Goal: Information Seeking & Learning: Find contact information

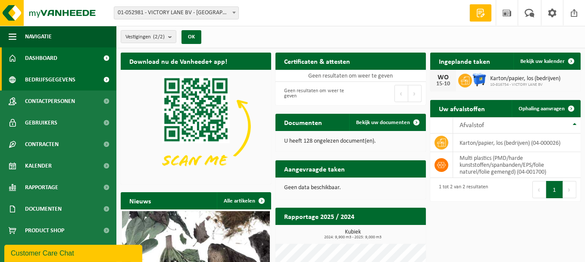
click at [71, 80] on span "Bedrijfsgegevens" at bounding box center [50, 80] width 50 height 22
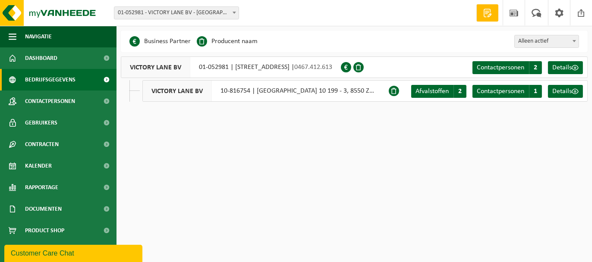
click at [352, 92] on div "VICTORY LANE BV 10-816754 | DEERLIJKSTRAAT UNIT 10 199 - 3, 8550 ZWEVEGEM" at bounding box center [265, 91] width 246 height 22
click at [564, 92] on span "Details" at bounding box center [561, 91] width 19 height 7
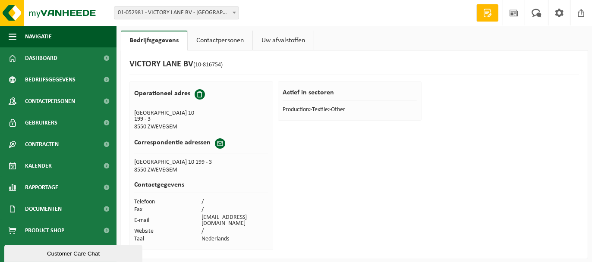
click at [234, 38] on link "Contactpersonen" at bounding box center [220, 41] width 65 height 20
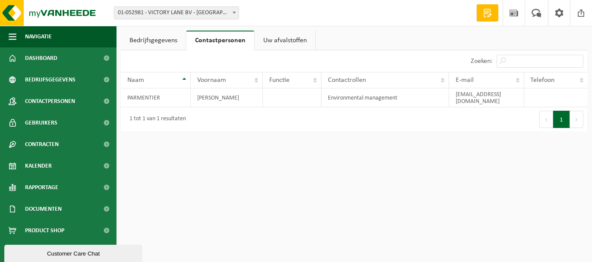
click at [172, 38] on link "Bedrijfsgegevens" at bounding box center [153, 41] width 65 height 20
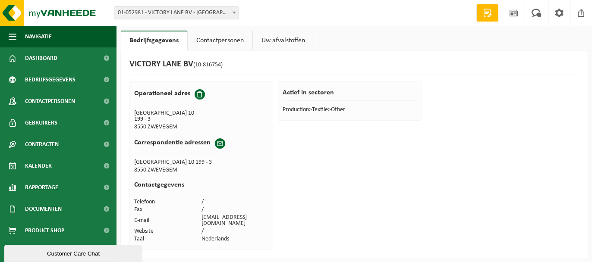
click at [198, 97] on span at bounding box center [199, 94] width 10 height 10
click at [172, 117] on td "DEERLIJKSTRAAT UNIT 10 199 - 3" at bounding box center [167, 117] width 67 height 14
click at [169, 102] on div "Operationeel adres" at bounding box center [201, 96] width 134 height 15
click at [291, 113] on td "Production>Textile>Other" at bounding box center [349, 110] width 134 height 8
click at [274, 44] on link "Uw afvalstoffen" at bounding box center [283, 41] width 61 height 20
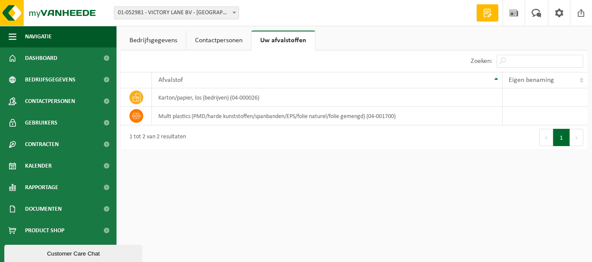
click at [132, 38] on link "Bedrijfsgegevens" at bounding box center [153, 41] width 65 height 20
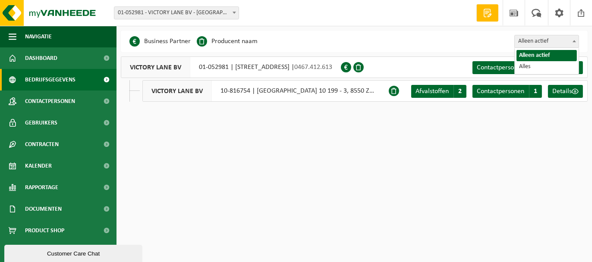
click at [533, 42] on span "Alleen actief" at bounding box center [546, 41] width 64 height 12
click at [533, 41] on span "Alleen actief" at bounding box center [546, 41] width 64 height 12
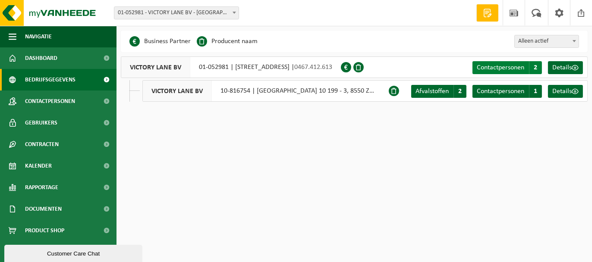
click at [505, 66] on span "Contactpersonen" at bounding box center [499, 67] width 47 height 7
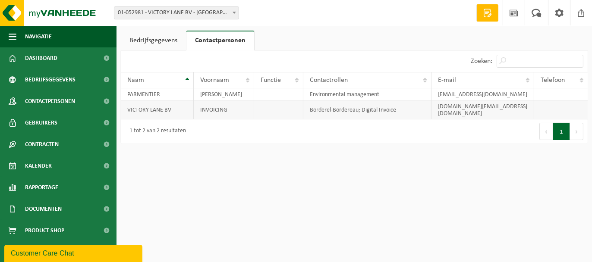
click at [495, 108] on td "victory.lane.bv@gmail.com" at bounding box center [482, 109] width 103 height 19
click at [475, 103] on td "victory.lane.bv@gmail.com" at bounding box center [482, 109] width 103 height 19
click at [155, 31] on link "Bedrijfsgegevens" at bounding box center [153, 41] width 65 height 20
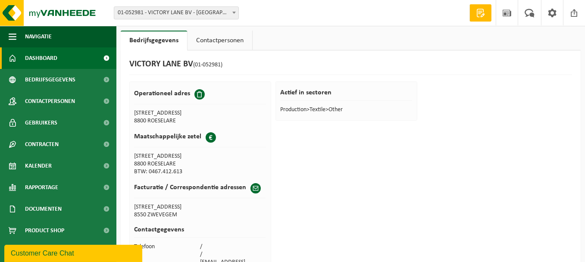
click at [45, 58] on span "Dashboard" at bounding box center [41, 58] width 32 height 22
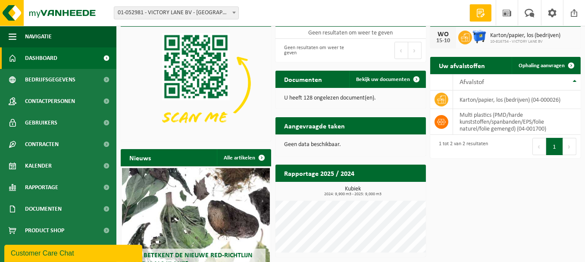
scroll to position [99, 0]
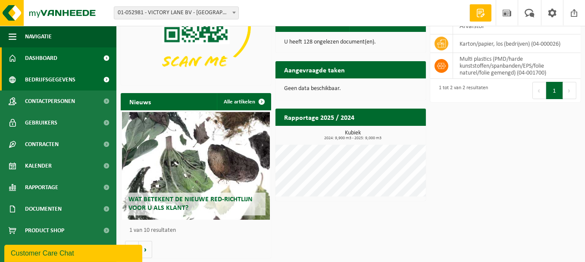
click at [62, 80] on span "Bedrijfsgegevens" at bounding box center [50, 80] width 50 height 22
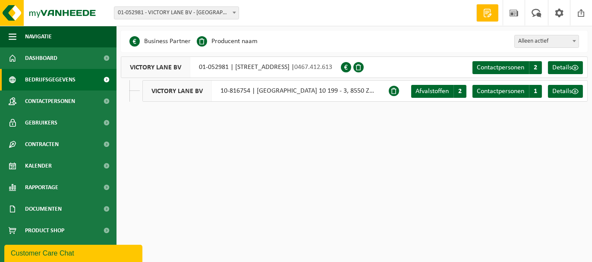
click at [484, 14] on span at bounding box center [487, 13] width 13 height 9
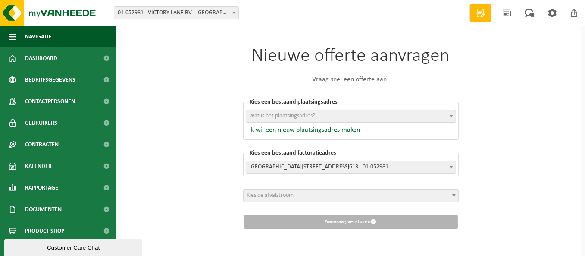
scroll to position [7, 0]
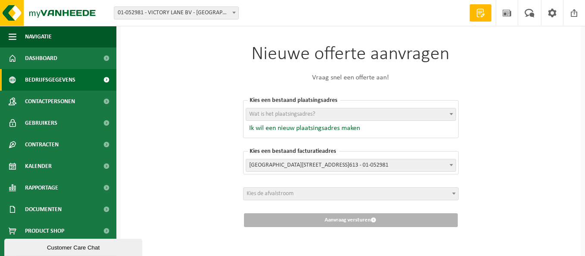
click at [32, 78] on span "Bedrijfsgegevens" at bounding box center [50, 80] width 50 height 22
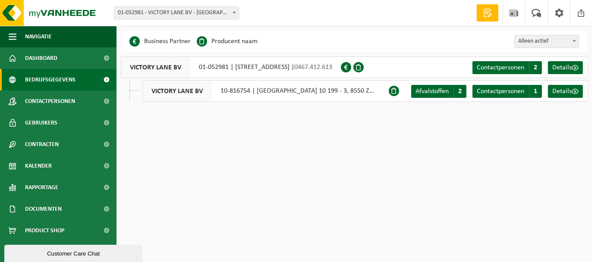
click at [393, 91] on span at bounding box center [394, 91] width 10 height 10
click at [346, 90] on div "VICTORY LANE BV 10-816754 | DEERLIJKSTRAAT UNIT 10 199 - 3, 8550 ZWEVEGEM" at bounding box center [265, 91] width 246 height 22
click at [308, 91] on div "VICTORY LANE BV 10-816754 | DEERLIJKSTRAAT UNIT 10 199 - 3, 8550 ZWEVEGEM" at bounding box center [265, 91] width 246 height 22
click at [262, 91] on div "VICTORY LANE BV 10-816754 | DEERLIJKSTRAAT UNIT 10 199 - 3, 8550 ZWEVEGEM" at bounding box center [265, 91] width 246 height 22
click at [230, 90] on div "VICTORY LANE BV 10-816754 | DEERLIJKSTRAAT UNIT 10 199 - 3, 8550 ZWEVEGEM" at bounding box center [265, 91] width 246 height 22
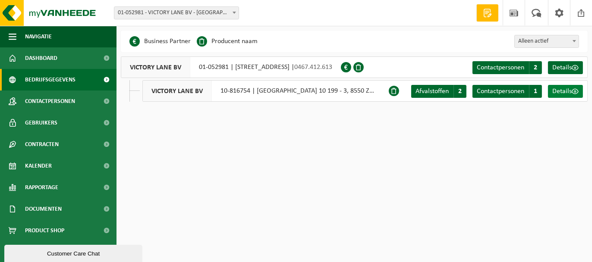
click at [566, 92] on span "Details" at bounding box center [561, 91] width 19 height 7
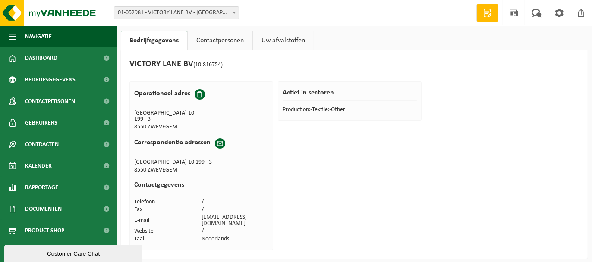
click at [220, 141] on span at bounding box center [220, 143] width 10 height 10
click at [204, 157] on th "Correspondentie adressen" at bounding box center [201, 145] width 134 height 25
click at [186, 163] on td "[GEOGRAPHIC_DATA] 10 199 - 3" at bounding box center [201, 163] width 134 height 8
click at [169, 125] on td "8550 ZWEVEGEM" at bounding box center [167, 127] width 67 height 8
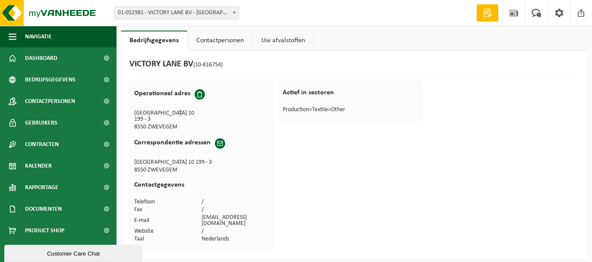
click at [175, 111] on td "DEERLIJKSTRAAT UNIT 10 199 - 3" at bounding box center [167, 117] width 67 height 14
click at [162, 95] on h2 "Operationeel adres" at bounding box center [162, 93] width 56 height 9
click at [179, 126] on td "8550 ZWEVEGEM" at bounding box center [167, 127] width 67 height 8
click at [367, 117] on div "Actief in sectoren Production>Textile>Other" at bounding box center [350, 100] width 144 height 39
click at [559, 17] on span at bounding box center [558, 12] width 13 height 25
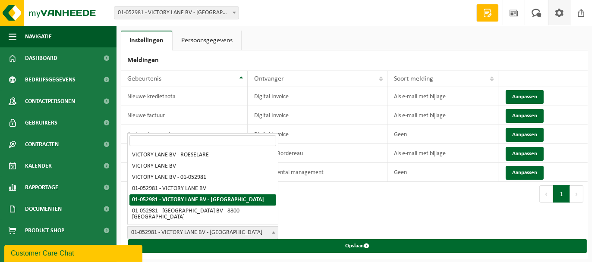
click at [251, 234] on span "01-052981 - VICTORY LANE BV - [GEOGRAPHIC_DATA]" at bounding box center [203, 233] width 150 height 12
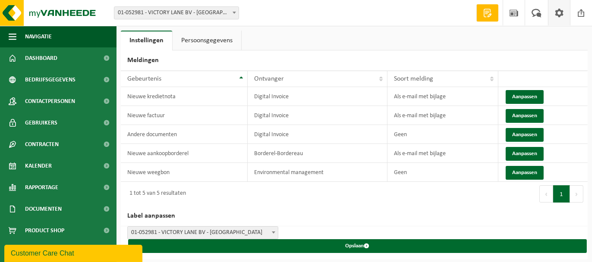
click at [199, 35] on link "Persoonsgegevens" at bounding box center [206, 41] width 69 height 20
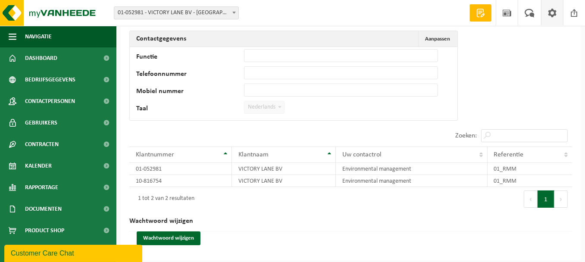
scroll to position [82, 0]
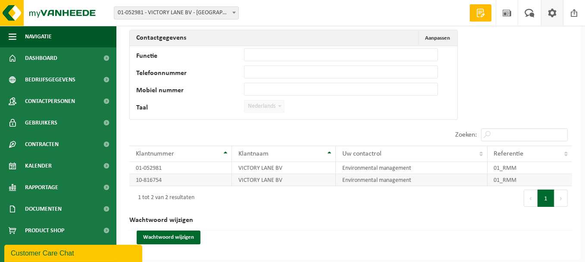
click at [291, 179] on td "VICTORY LANE BV" at bounding box center [284, 180] width 104 height 12
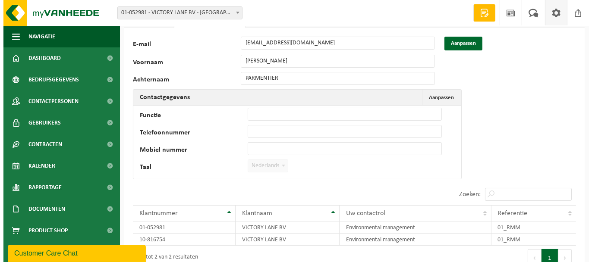
scroll to position [0, 0]
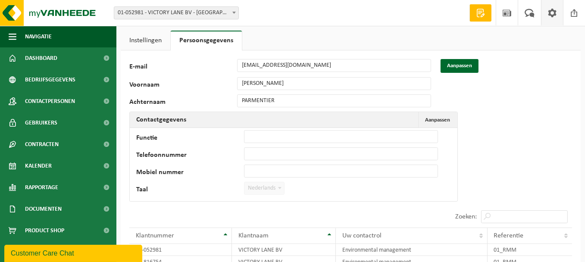
click at [144, 46] on link "Instellingen" at bounding box center [146, 41] width 50 height 20
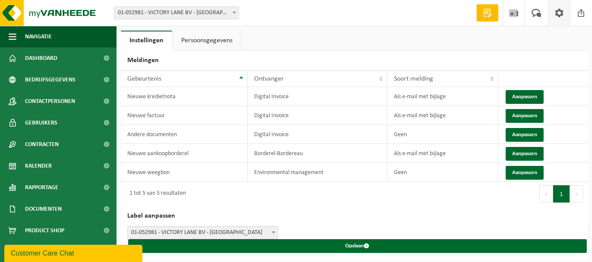
click at [200, 41] on link "Persoonsgegevens" at bounding box center [206, 41] width 69 height 20
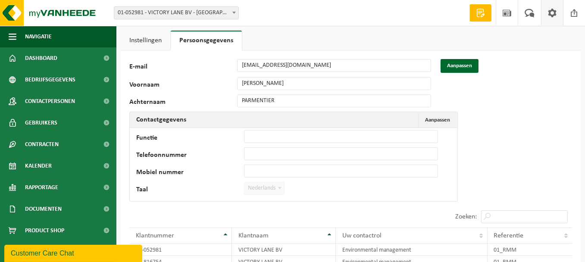
click at [158, 41] on link "Instellingen" at bounding box center [146, 41] width 50 height 20
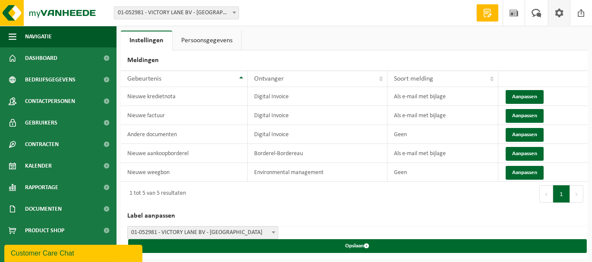
click at [137, 2] on div "Vestiging: 01-052981 - VICTORY LANE BV - ROESELARE 10-816754 - VICTORY LANE BV …" at bounding box center [296, 13] width 592 height 26
click at [142, 10] on span "01-052981 - VICTORY LANE BV - [GEOGRAPHIC_DATA]" at bounding box center [176, 13] width 124 height 12
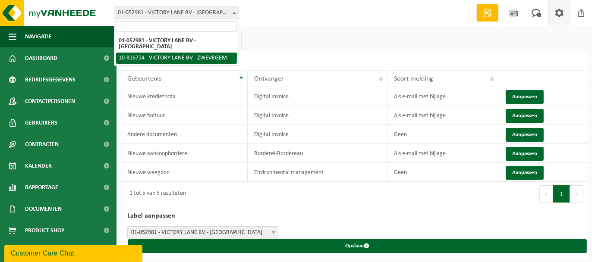
select select "38628"
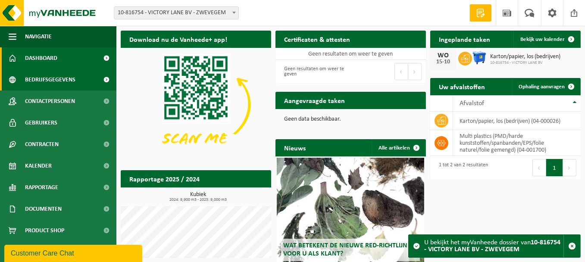
click at [56, 72] on span "Bedrijfsgegevens" at bounding box center [50, 80] width 50 height 22
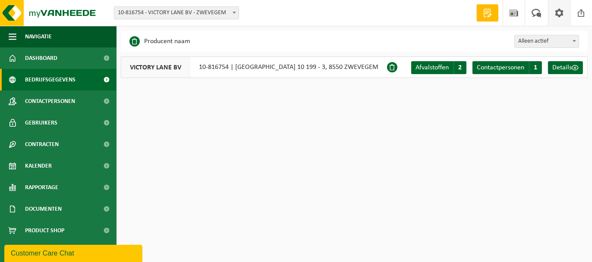
click at [561, 16] on span at bounding box center [558, 12] width 13 height 25
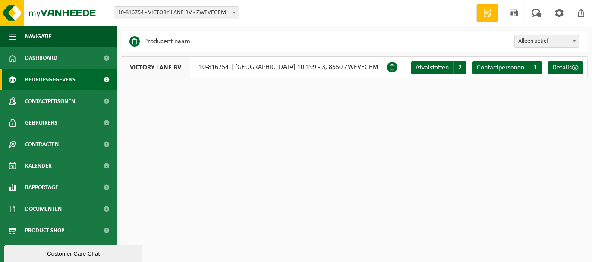
click at [256, 70] on div "VICTORY LANE BV 10-816754 | DEERLIJKSTRAAT UNIT 10 199 - 3, 8550 ZWEVEGEM" at bounding box center [254, 67] width 266 height 22
click at [544, 44] on span "Alleen actief" at bounding box center [546, 41] width 64 height 12
click at [287, 63] on div "VICTORY LANE BV 10-816754 | DEERLIJKSTRAAT UNIT 10 199 - 3, 8550 ZWEVEGEM" at bounding box center [254, 67] width 266 height 22
click at [280, 65] on div "VICTORY LANE BV 10-816754 | DEERLIJKSTRAAT UNIT 10 199 - 3, 8550 ZWEVEGEM" at bounding box center [254, 67] width 266 height 22
click at [392, 66] on span at bounding box center [392, 67] width 10 height 10
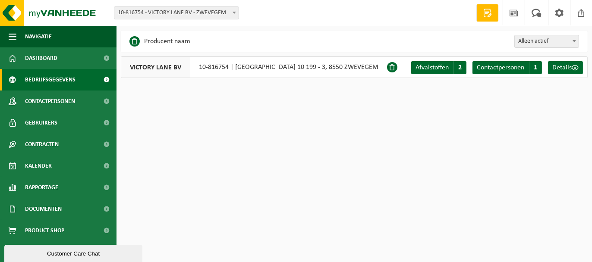
click at [392, 66] on span at bounding box center [392, 67] width 10 height 10
click at [205, 59] on div "VICTORY LANE BV 10-816754 | DEERLIJKSTRAAT UNIT 10 199 - 3, 8550 ZWEVEGEM" at bounding box center [254, 67] width 266 height 22
click at [179, 69] on span "VICTORY LANE BV" at bounding box center [155, 67] width 69 height 21
drag, startPoint x: 202, startPoint y: 67, endPoint x: 434, endPoint y: 75, distance: 232.6
click at [434, 75] on div "Afvalstoffen A 2 Contactpersonen C 1 Details" at bounding box center [498, 67] width 178 height 21
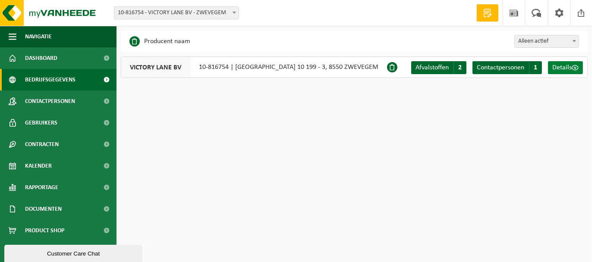
click at [574, 72] on link "Details" at bounding box center [565, 67] width 35 height 13
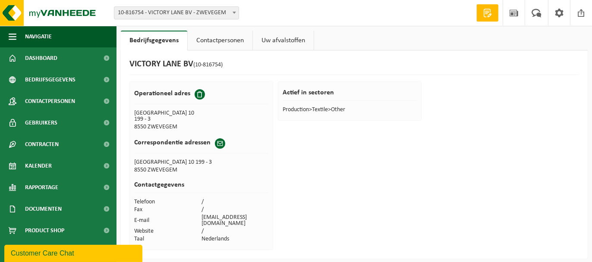
click at [219, 141] on span at bounding box center [220, 143] width 10 height 10
click at [219, 142] on span at bounding box center [220, 143] width 10 height 10
click at [197, 160] on td "DEERLIJKSTRAAT UNIT 10 199 - 3" at bounding box center [201, 163] width 134 height 8
click at [193, 166] on td "8550 ZWEVEGEM" at bounding box center [201, 170] width 134 height 8
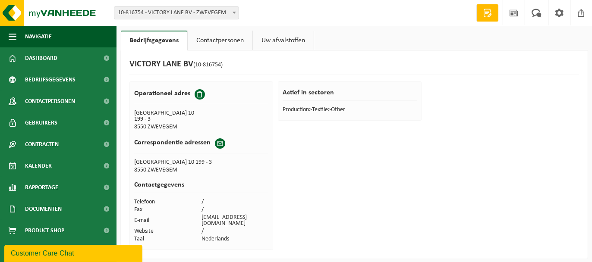
click at [188, 171] on td "8550 ZWEVEGEM" at bounding box center [201, 170] width 134 height 8
click at [180, 150] on div "Correspondentie adressen" at bounding box center [201, 145] width 134 height 15
click at [170, 112] on td "DEERLIJKSTRAAT UNIT 10 199 - 3" at bounding box center [167, 117] width 67 height 14
click at [167, 99] on div "Operationeel adres" at bounding box center [201, 96] width 134 height 15
click at [170, 90] on h2 "Operationeel adres" at bounding box center [162, 93] width 56 height 9
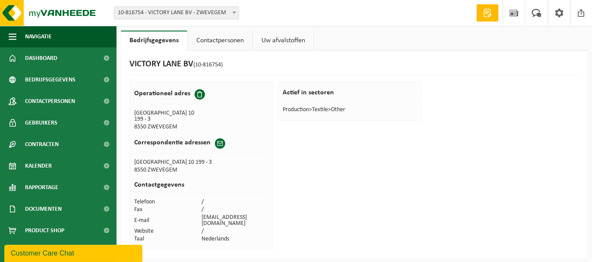
click at [269, 87] on div "Operationeel adres DEERLIJKSTRAAT UNIT 10 199 - 3 8550 ZWEVEGEM Correspondentie…" at bounding box center [201, 165] width 144 height 169
click at [308, 98] on h2 "Actief in sectoren" at bounding box center [349, 95] width 134 height 12
click at [210, 29] on div "Bedrijfsgegevens Contactpersonen Uw afvalstoffen VICTORY LANE BV (10-816754) Op…" at bounding box center [296, 131] width 592 height 263
click at [214, 41] on link "Contactpersonen" at bounding box center [220, 41] width 65 height 20
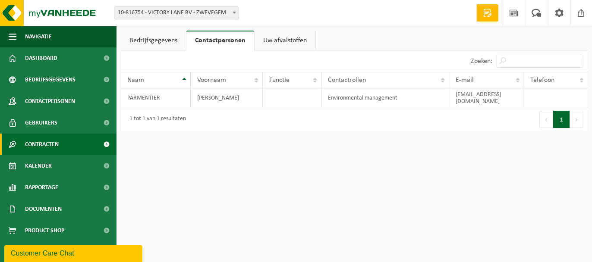
scroll to position [0, 0]
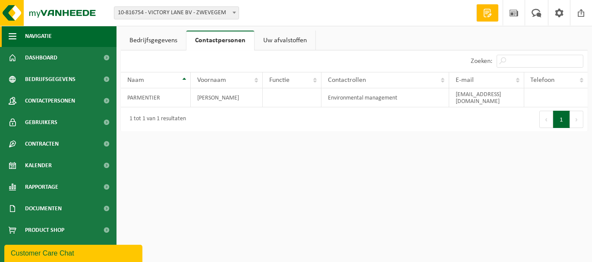
click at [40, 34] on span "Navigatie" at bounding box center [38, 36] width 27 height 22
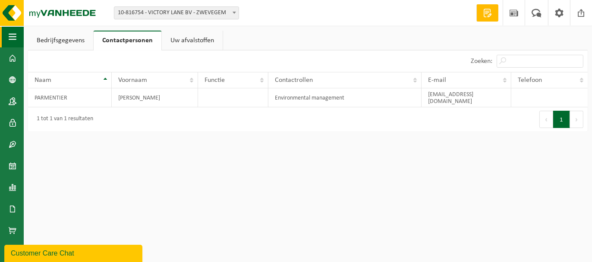
drag, startPoint x: 26, startPoint y: 35, endPoint x: 17, endPoint y: 35, distance: 9.1
click at [26, 35] on div "Bedrijfsgegevens Contactpersonen Uw afvalstoffen VICTORY LANE BV (10-816754) Op…" at bounding box center [308, 83] width 568 height 105
click at [17, 35] on button "Navigatie" at bounding box center [12, 37] width 24 height 22
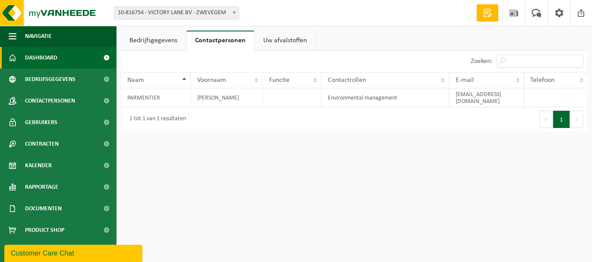
click at [32, 56] on span "Dashboard" at bounding box center [41, 58] width 32 height 22
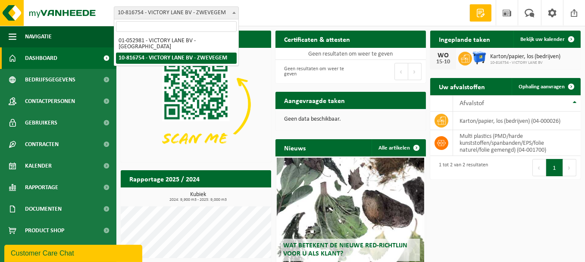
click at [192, 14] on span "10-816754 - VICTORY LANE BV - ZWEVEGEM" at bounding box center [176, 13] width 124 height 12
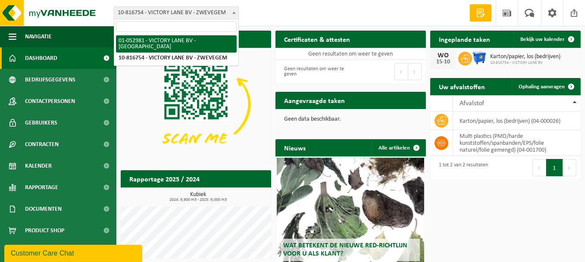
select select "265"
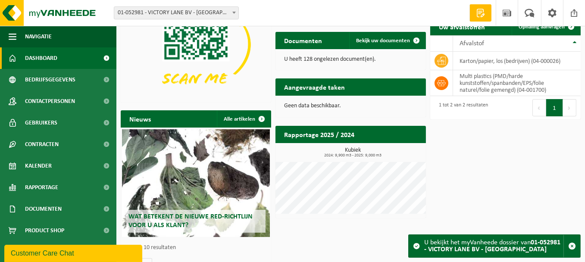
scroll to position [99, 0]
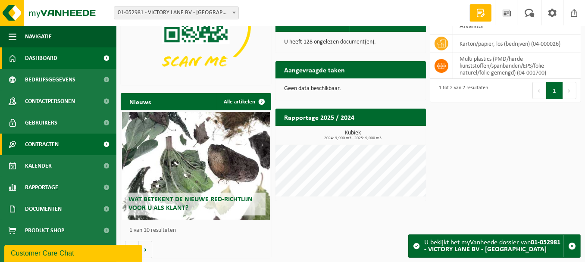
click at [50, 149] on span "Contracten" at bounding box center [42, 145] width 34 height 22
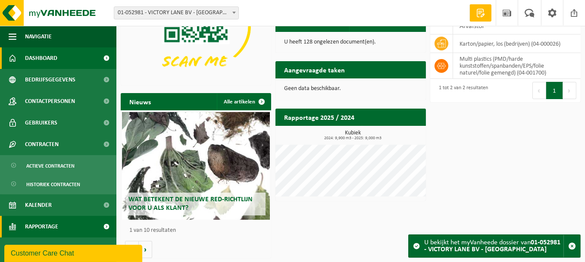
click at [53, 226] on span "Rapportage" at bounding box center [41, 227] width 33 height 22
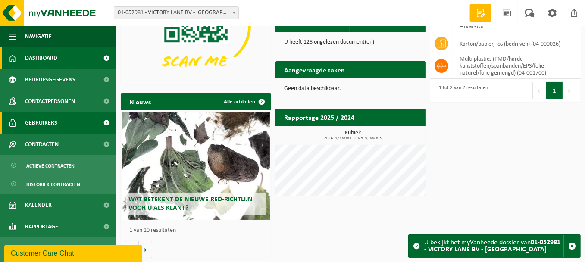
click at [52, 123] on span "Gebruikers" at bounding box center [41, 123] width 32 height 22
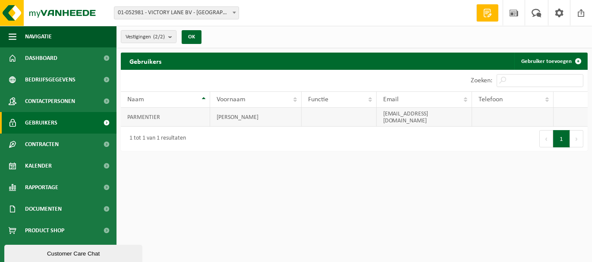
click at [141, 116] on td "PARMENTIER" at bounding box center [165, 117] width 89 height 19
click at [143, 116] on td "PARMENTIER" at bounding box center [165, 117] width 89 height 19
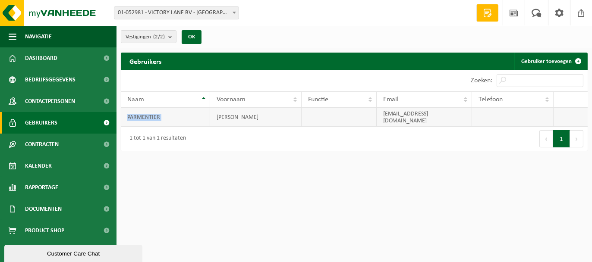
click at [143, 116] on td "PARMENTIER" at bounding box center [165, 117] width 89 height 19
click at [216, 138] on div "1 tot 1 van 1 resultaten" at bounding box center [237, 139] width 233 height 24
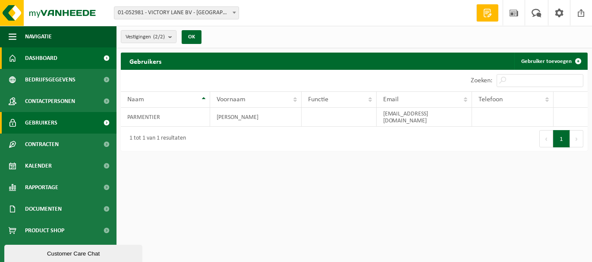
click at [62, 60] on link "Dashboard" at bounding box center [58, 58] width 116 height 22
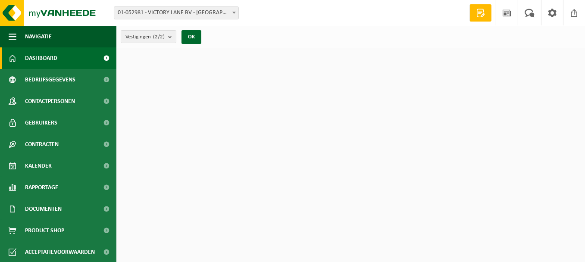
click at [66, 78] on span "Bedrijfsgegevens" at bounding box center [50, 80] width 50 height 22
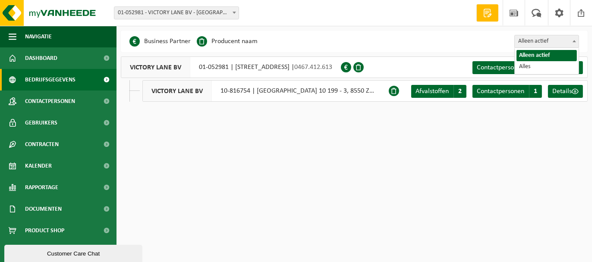
click at [561, 44] on span "Alleen actief" at bounding box center [546, 41] width 64 height 12
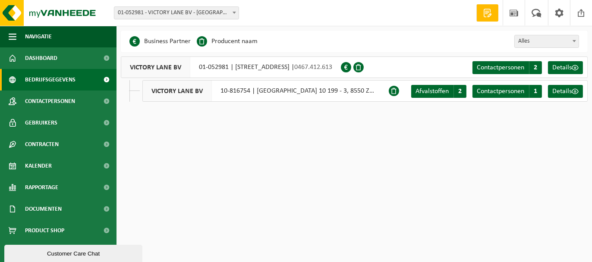
click at [540, 45] on span "Alles" at bounding box center [546, 41] width 64 height 12
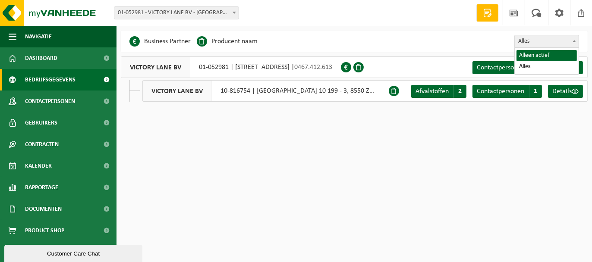
select select "false"
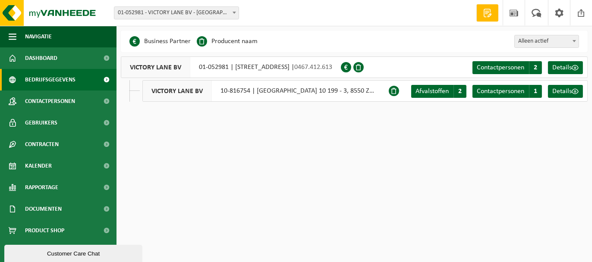
drag, startPoint x: 362, startPoint y: 110, endPoint x: 351, endPoint y: 112, distance: 10.6
click at [357, 112] on div "Navigatie Offerte aanvragen Nieuws Uw feedback Afmelden Dashboard Bedrijfsgegev…" at bounding box center [296, 57] width 592 height 115
click at [148, 45] on li "Business Partner" at bounding box center [159, 41] width 61 height 13
click at [217, 46] on li "Producent naam" at bounding box center [227, 41] width 61 height 13
click at [579, 12] on span at bounding box center [580, 12] width 13 height 25
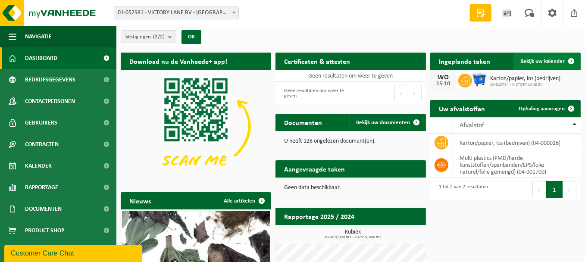
click at [546, 59] on span "Bekijk uw kalender" at bounding box center [542, 62] width 44 height 6
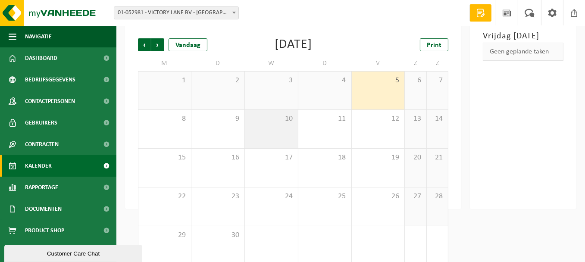
scroll to position [60, 0]
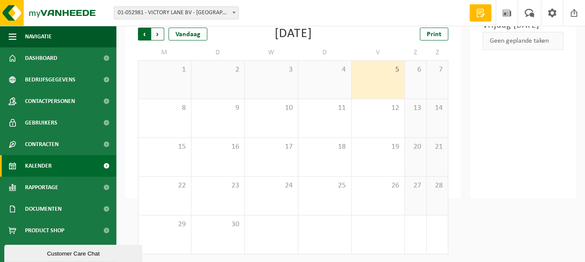
click at [154, 33] on span "Volgende" at bounding box center [157, 34] width 13 height 13
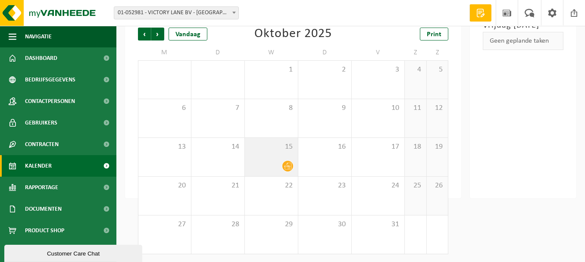
click at [288, 166] on icon at bounding box center [287, 166] width 7 height 7
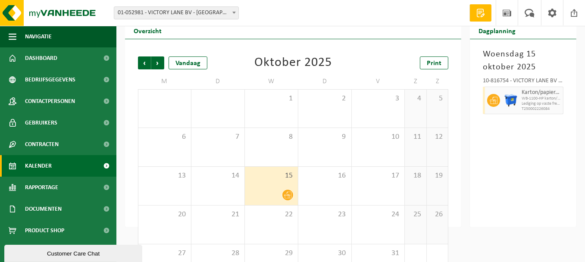
scroll to position [16, 0]
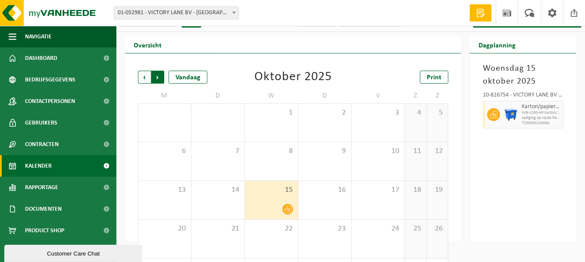
click at [140, 75] on span "Vorige" at bounding box center [144, 77] width 13 height 13
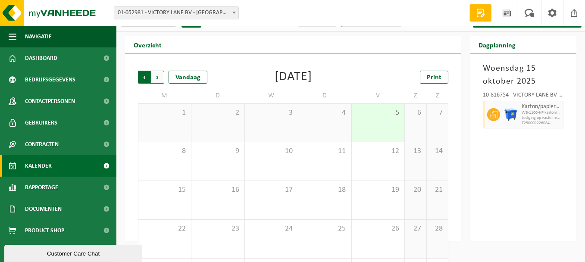
click at [155, 80] on span "Volgende" at bounding box center [157, 77] width 13 height 13
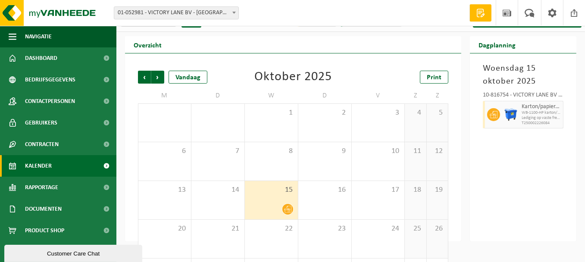
click at [155, 80] on span "Volgende" at bounding box center [157, 77] width 13 height 13
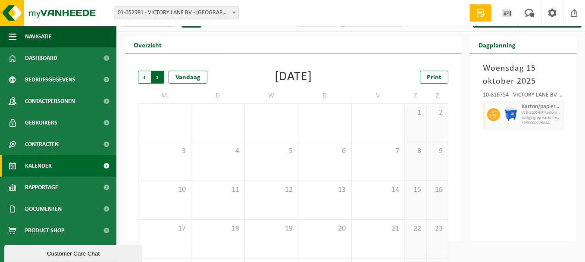
click at [145, 79] on span "Vorige" at bounding box center [144, 77] width 13 height 13
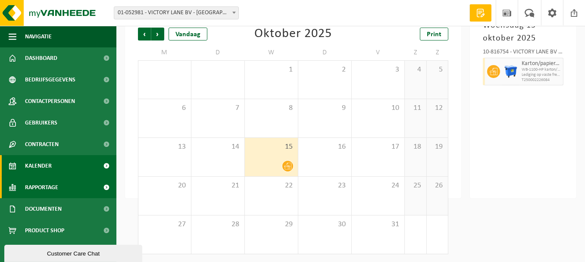
scroll to position [0, 0]
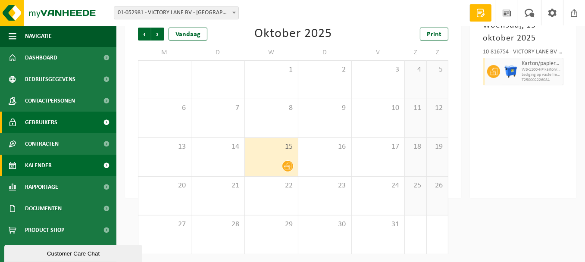
click at [42, 113] on span "Gebruikers" at bounding box center [41, 123] width 32 height 22
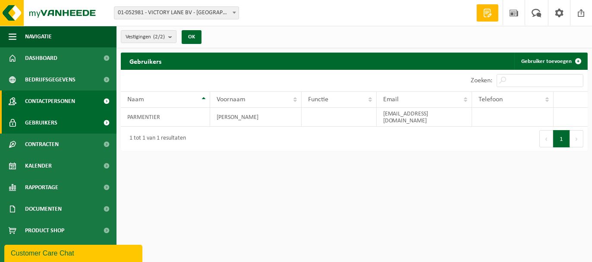
click at [70, 105] on span "Contactpersonen" at bounding box center [50, 102] width 50 height 22
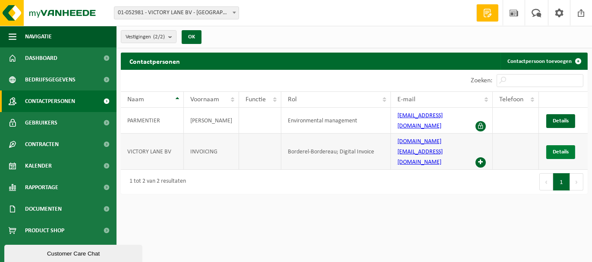
click at [555, 149] on span "Details" at bounding box center [560, 152] width 16 height 6
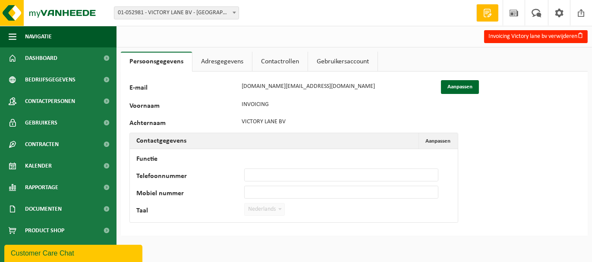
click at [234, 66] on link "Adresgegevens" at bounding box center [222, 62] width 60 height 20
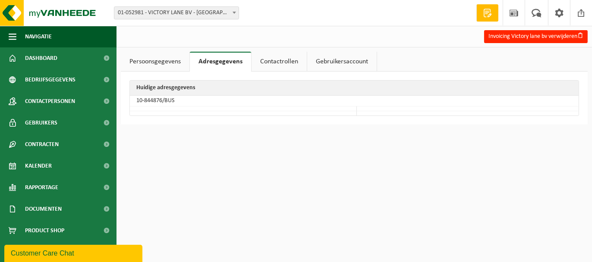
click at [188, 100] on td "10-844876/BUS" at bounding box center [354, 101] width 448 height 11
click at [157, 101] on td "10-844876/BUS" at bounding box center [354, 101] width 448 height 11
click at [158, 65] on link "Persoonsgegevens" at bounding box center [155, 62] width 69 height 20
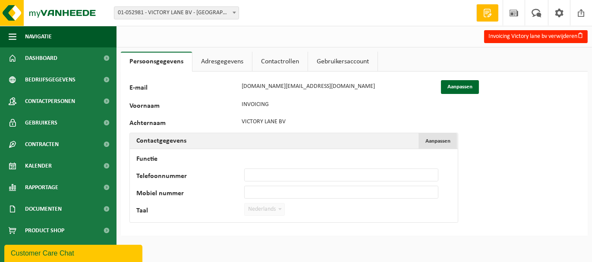
click at [433, 142] on span "Aanpassen" at bounding box center [437, 141] width 25 height 6
click at [208, 67] on link "Adresgegevens" at bounding box center [222, 62] width 60 height 20
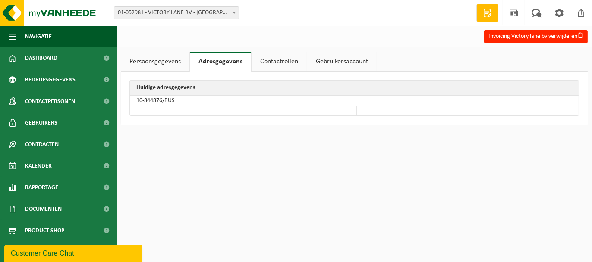
click at [161, 68] on link "Persoonsgegevens" at bounding box center [155, 62] width 69 height 20
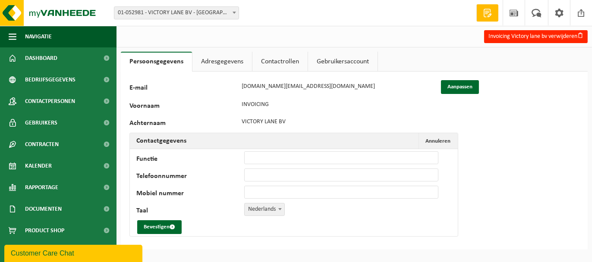
click at [226, 58] on link "Adresgegevens" at bounding box center [222, 62] width 60 height 20
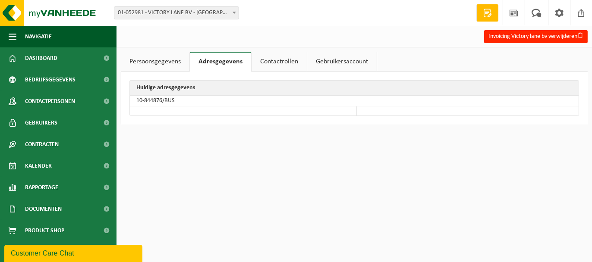
click at [162, 103] on td "10-844876/BUS" at bounding box center [354, 101] width 448 height 11
click at [163, 100] on td "10-844876/BUS" at bounding box center [354, 101] width 448 height 11
click at [163, 99] on td "10-844876/BUS" at bounding box center [354, 101] width 448 height 11
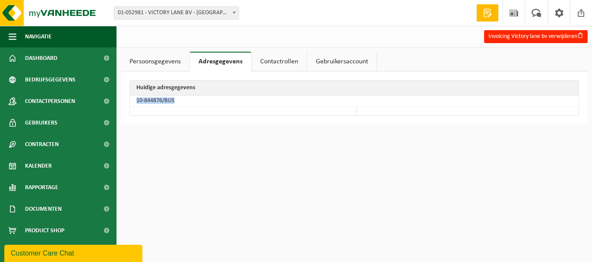
click at [163, 99] on td "10-844876/BUS" at bounding box center [354, 101] width 448 height 11
click at [182, 122] on div "Huidige adresgegevens 10-844876/BUS" at bounding box center [354, 98] width 467 height 53
click at [165, 56] on link "Persoonsgegevens" at bounding box center [155, 62] width 69 height 20
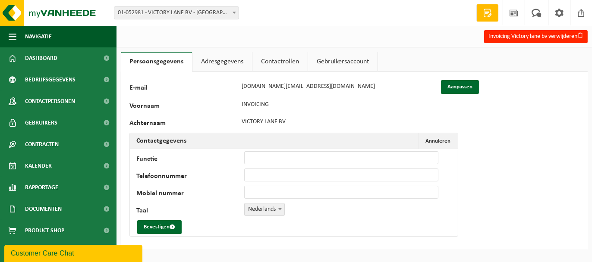
click at [287, 58] on link "Contactrollen" at bounding box center [279, 62] width 55 height 20
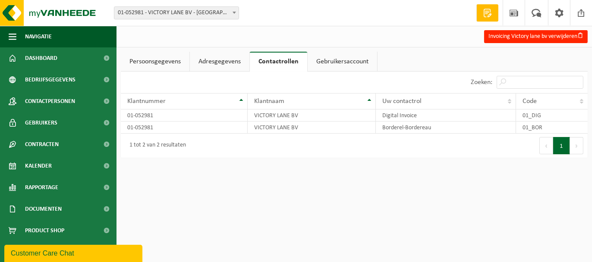
click at [338, 64] on link "Gebruikersaccount" at bounding box center [341, 62] width 69 height 20
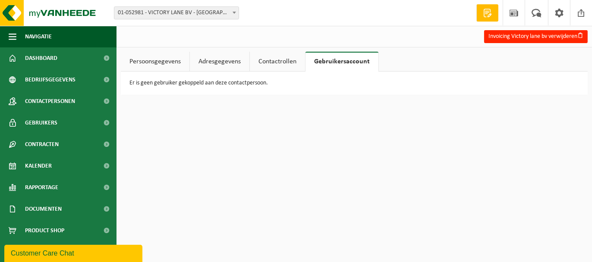
click at [272, 59] on link "Contactrollen" at bounding box center [277, 62] width 55 height 20
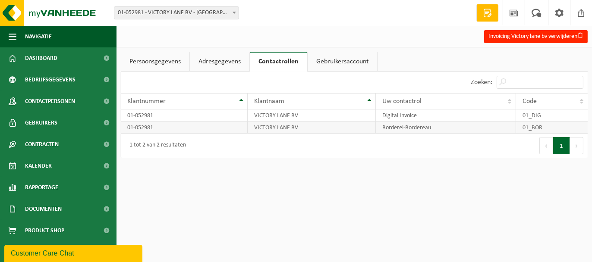
click at [283, 129] on td "VICTORY LANE BV" at bounding box center [312, 128] width 128 height 12
click at [255, 130] on td "VICTORY LANE BV" at bounding box center [312, 128] width 128 height 12
click at [227, 114] on td "01-052981" at bounding box center [184, 116] width 127 height 12
click at [222, 63] on link "Adresgegevens" at bounding box center [220, 62] width 60 height 20
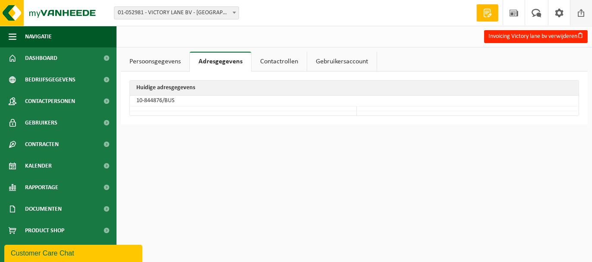
click at [580, 16] on span at bounding box center [580, 12] width 13 height 25
